Goal: Task Accomplishment & Management: Use online tool/utility

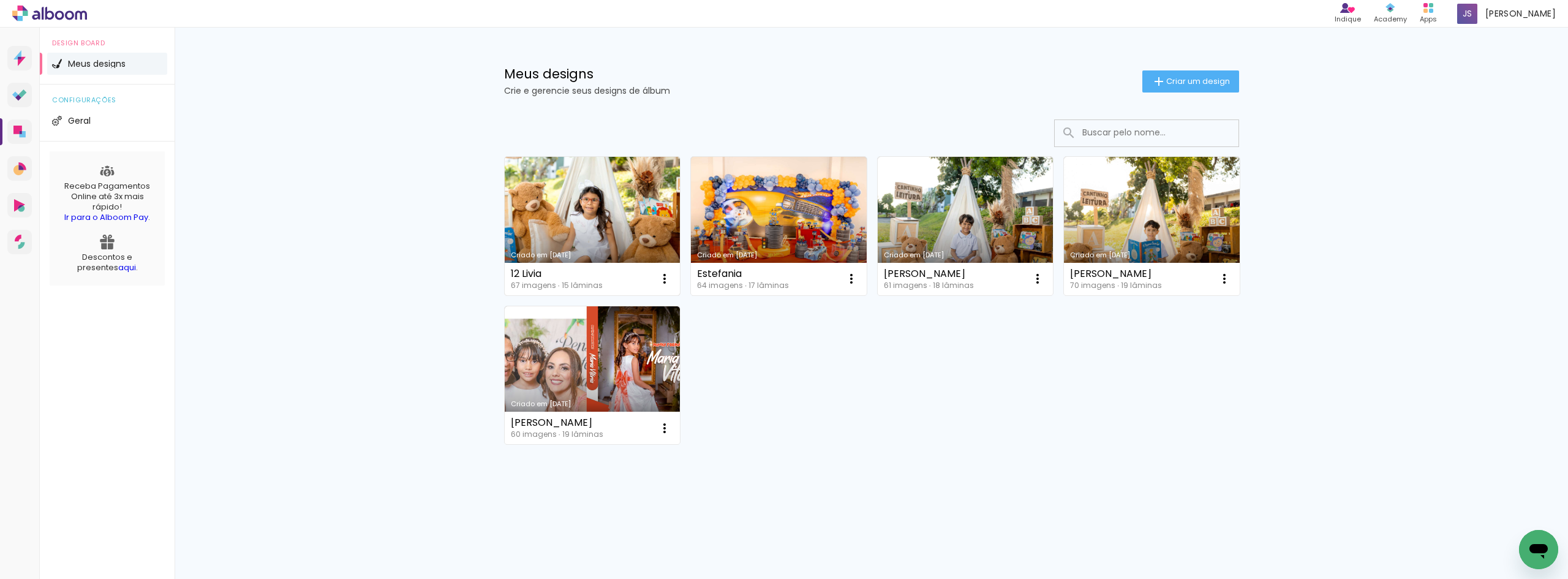
click at [552, 185] on link "Criado em [DATE]" at bounding box center [592, 227] width 176 height 139
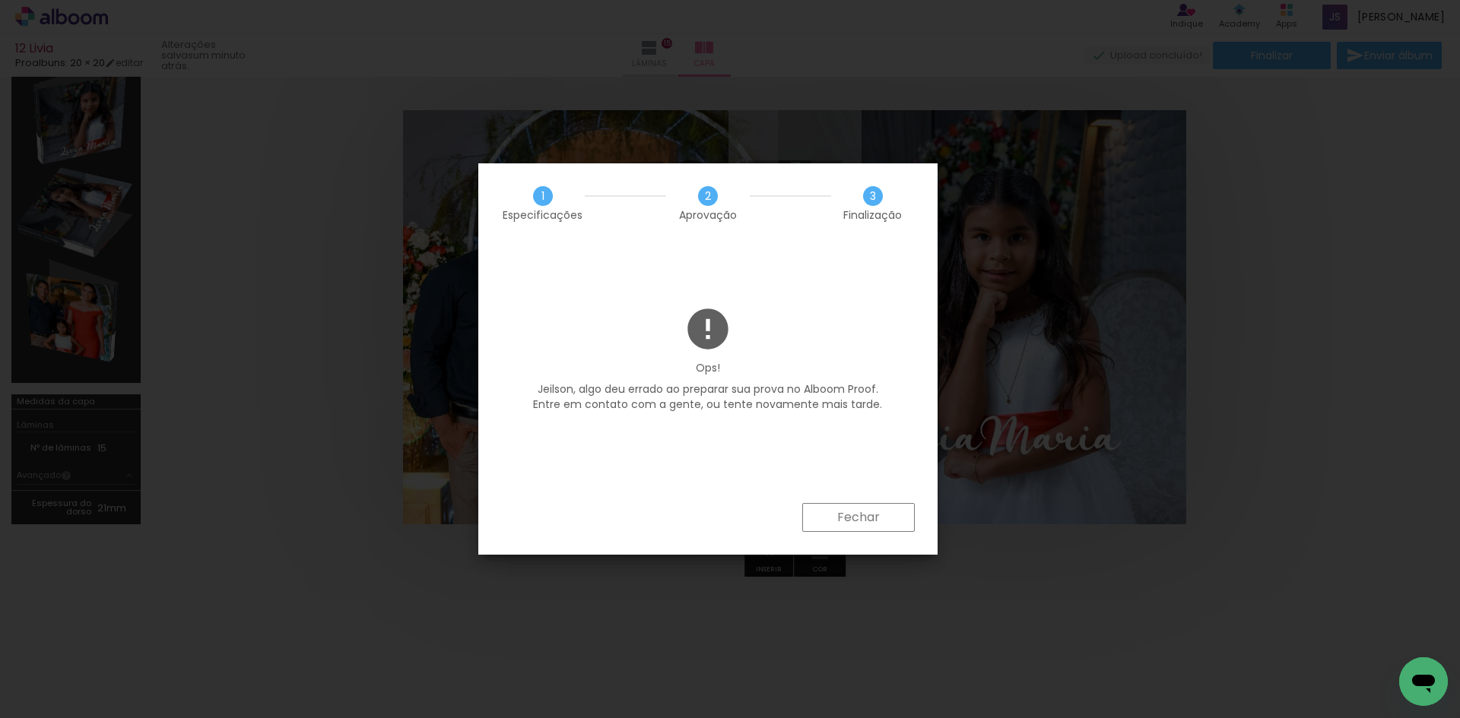
scroll to position [0, 4289]
click at [895, 520] on paper-button "Fechar" at bounding box center [858, 517] width 113 height 29
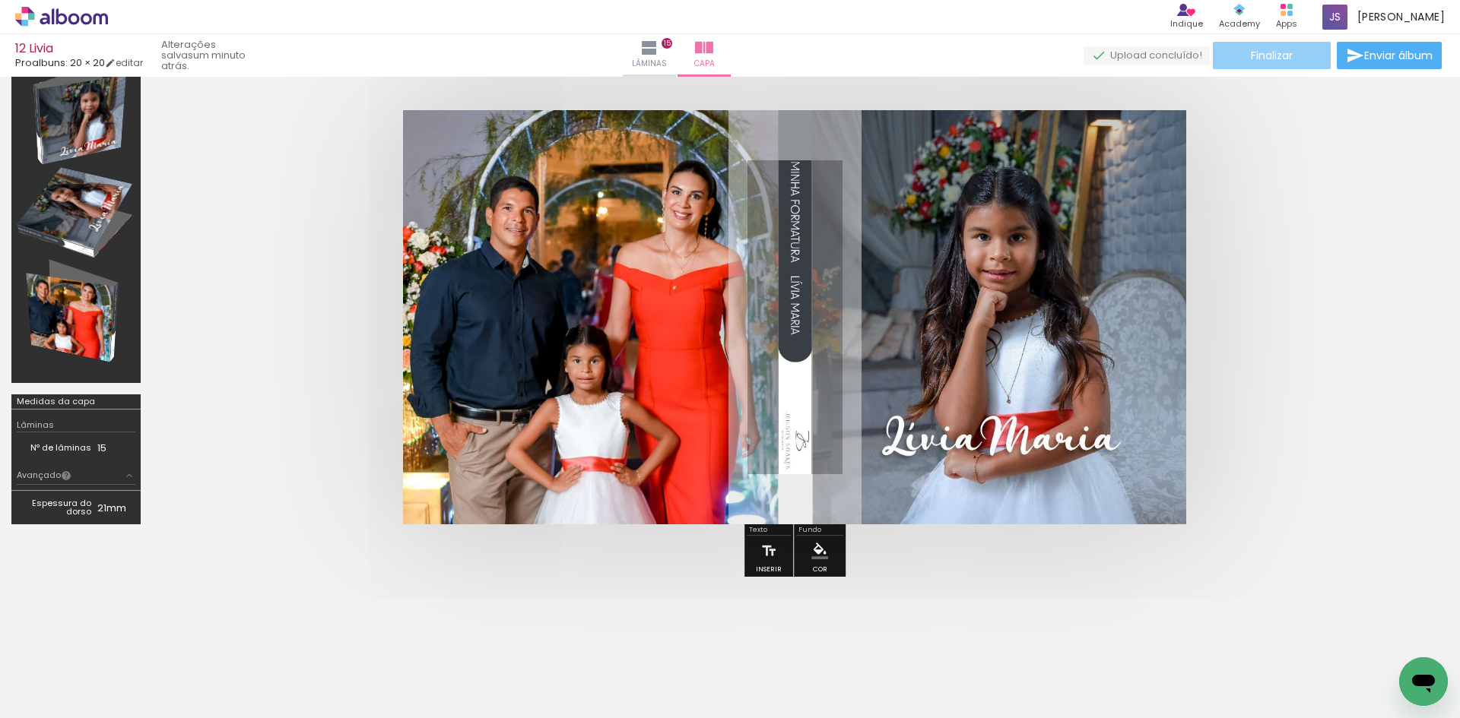
click at [1257, 54] on span "Finalizar" at bounding box center [1272, 55] width 42 height 11
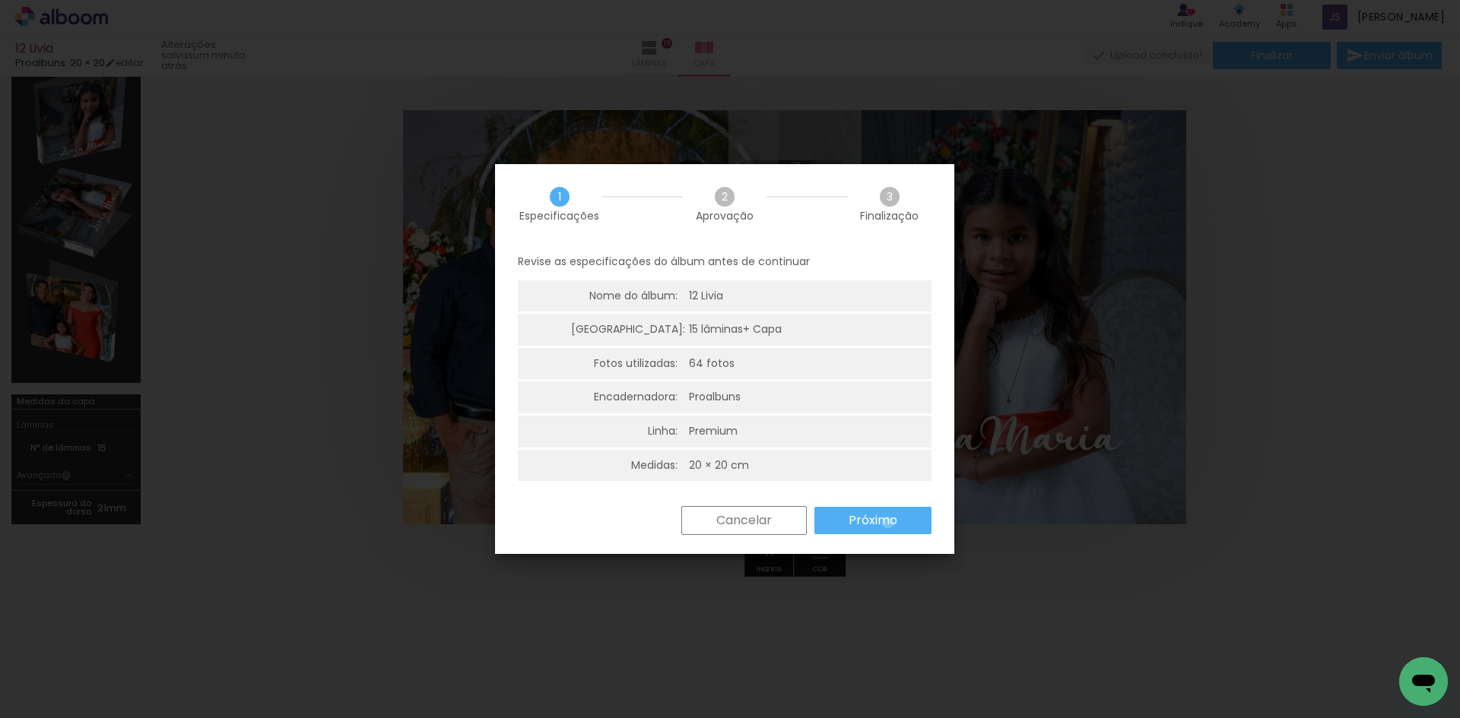
click at [0, 0] on slot "Próximo" at bounding box center [0, 0] width 0 height 0
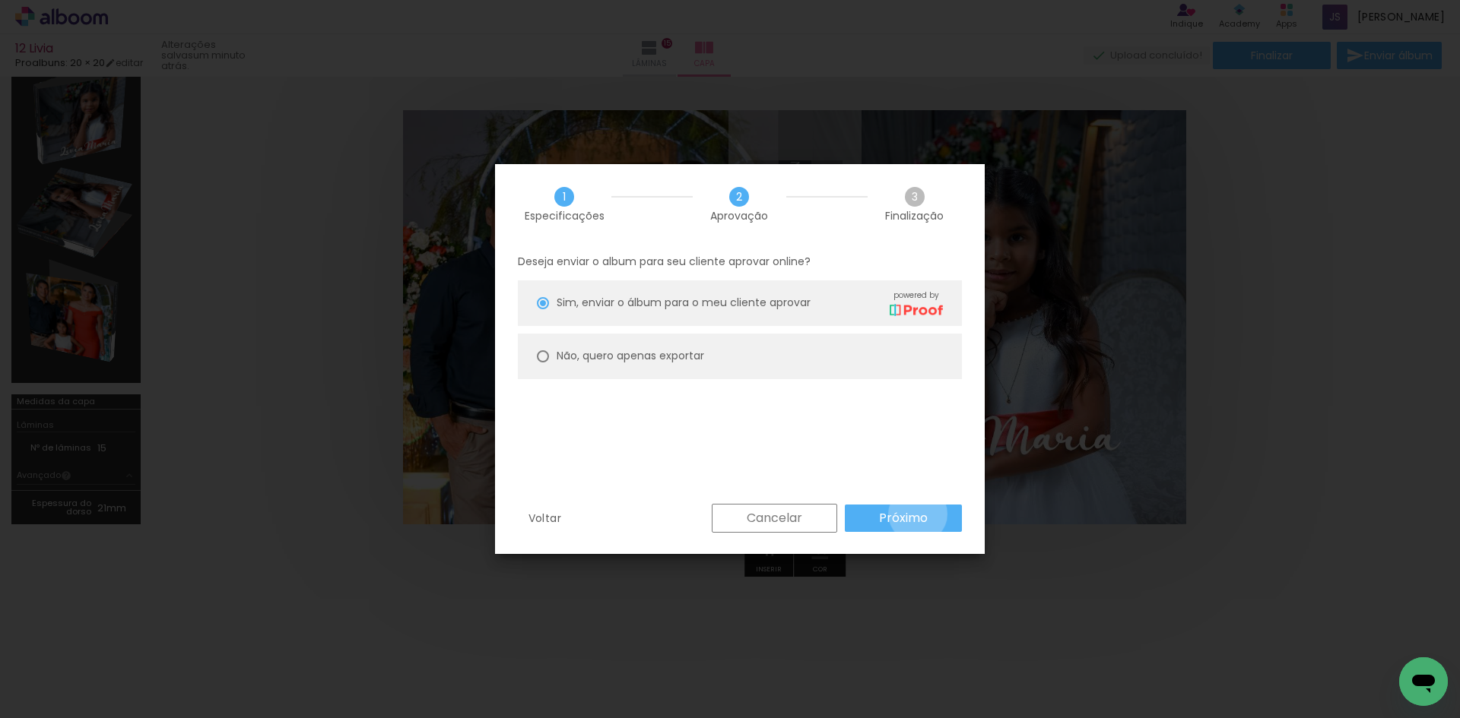
click at [0, 0] on slot "Próximo" at bounding box center [0, 0] width 0 height 0
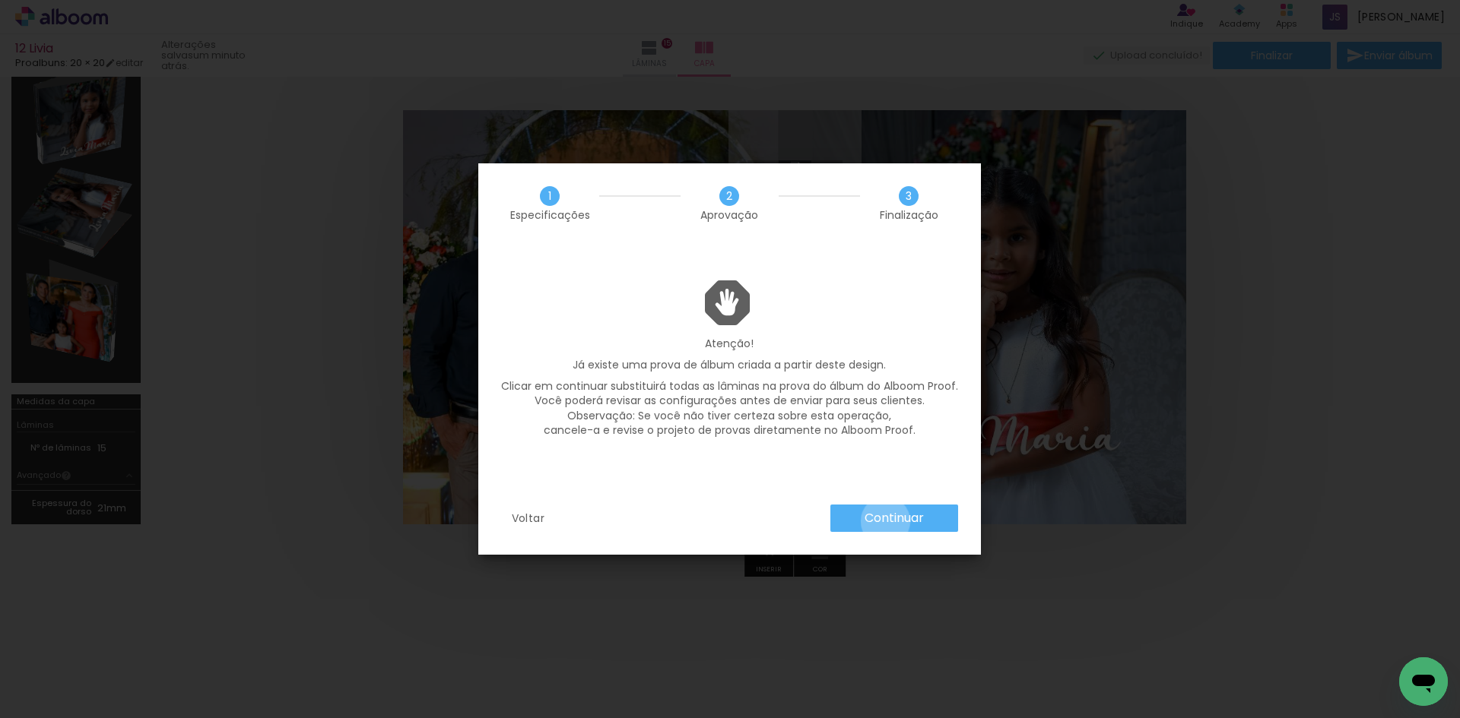
click at [0, 0] on slot "Continuar" at bounding box center [0, 0] width 0 height 0
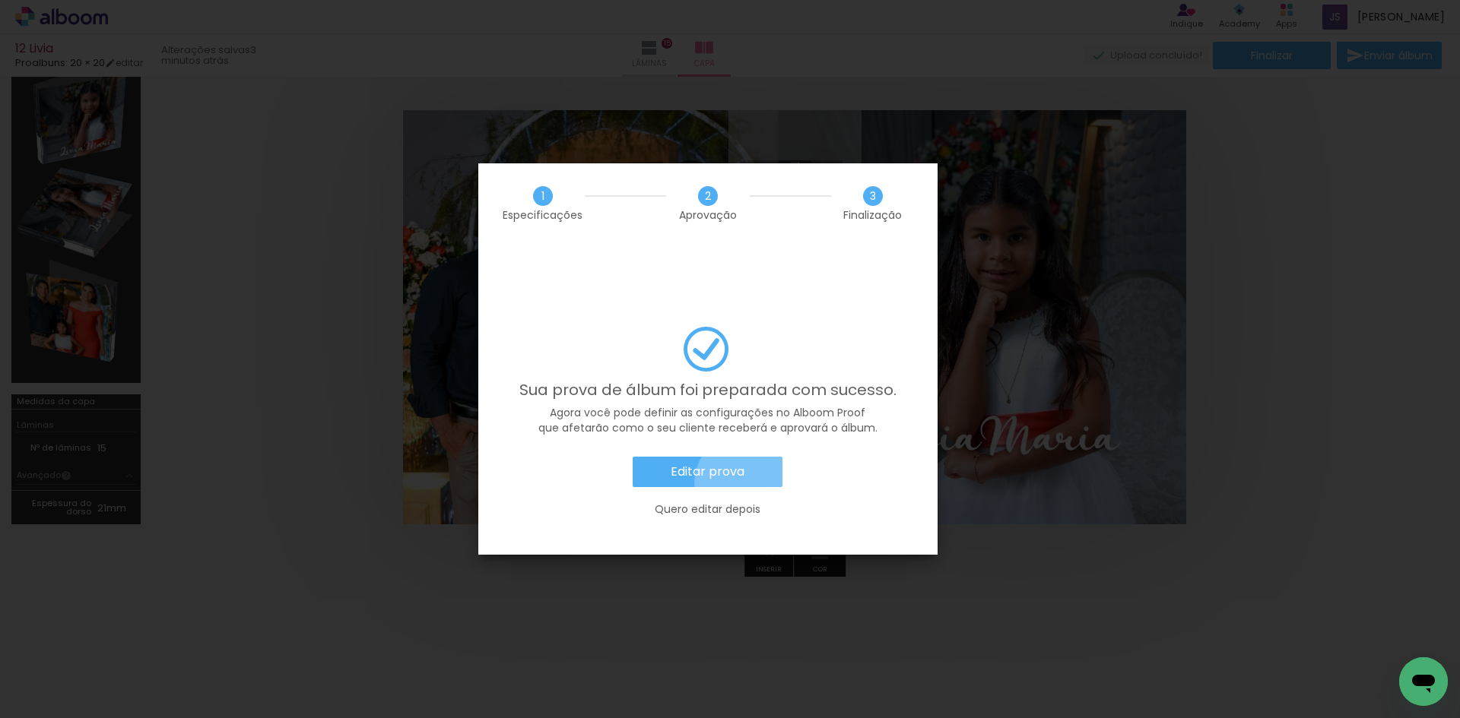
click at [742, 457] on paper-button "Editar prova" at bounding box center [707, 472] width 150 height 30
